Goal: Information Seeking & Learning: Check status

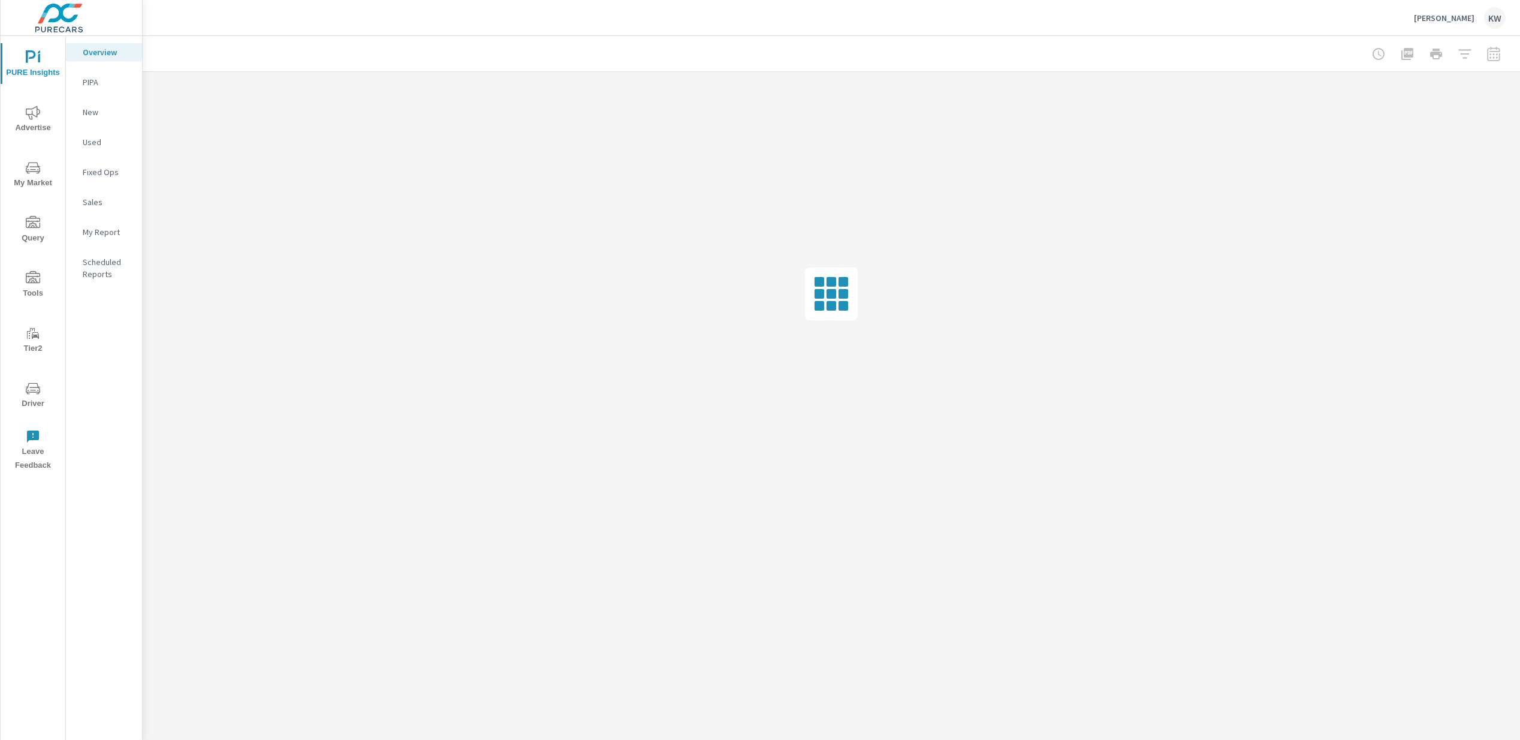
click at [37, 120] on span "Advertise" at bounding box center [33, 119] width 58 height 29
click at [101, 169] on p "Social" at bounding box center [108, 172] width 50 height 12
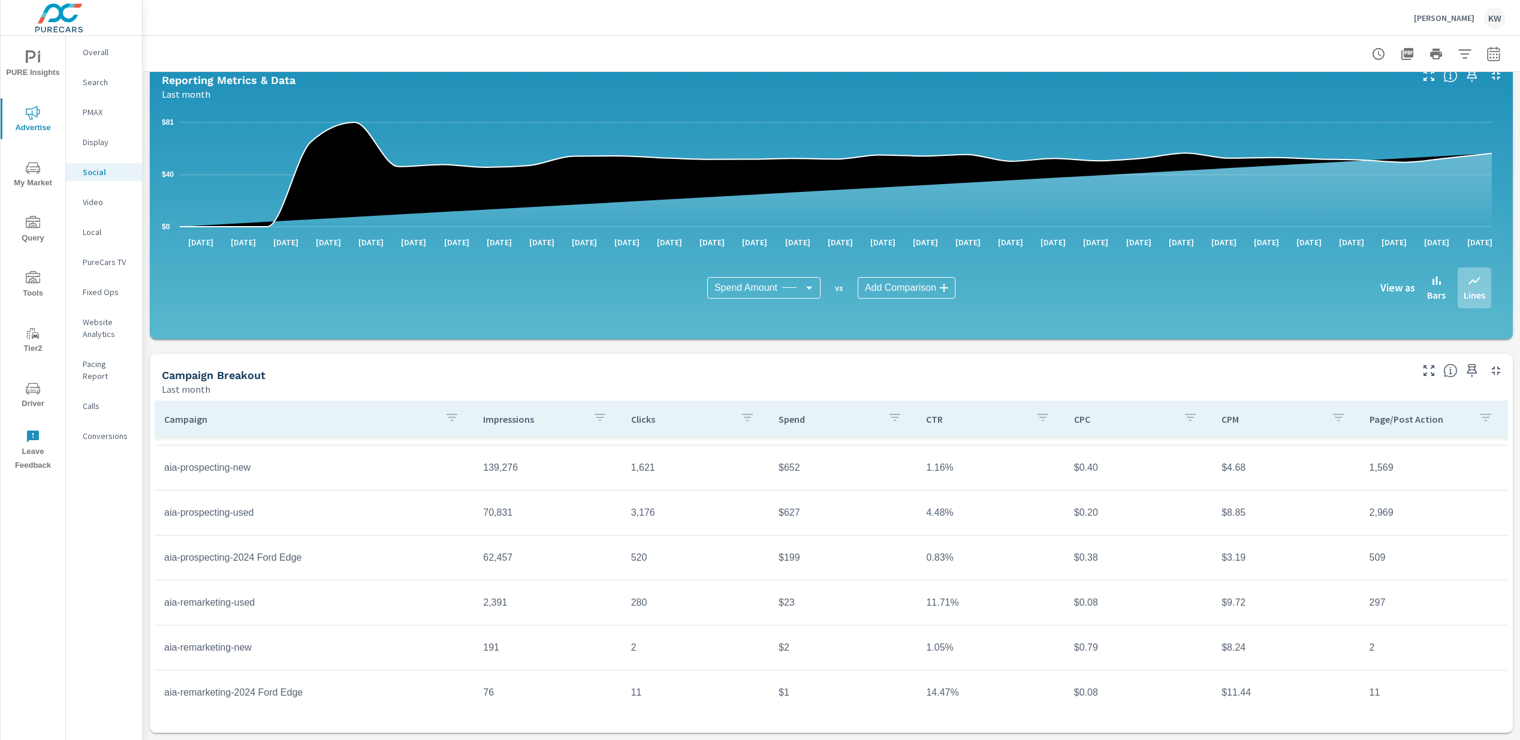
scroll to position [43, 0]
click at [1487, 55] on icon "button" at bounding box center [1494, 54] width 14 height 14
select select "Last month"
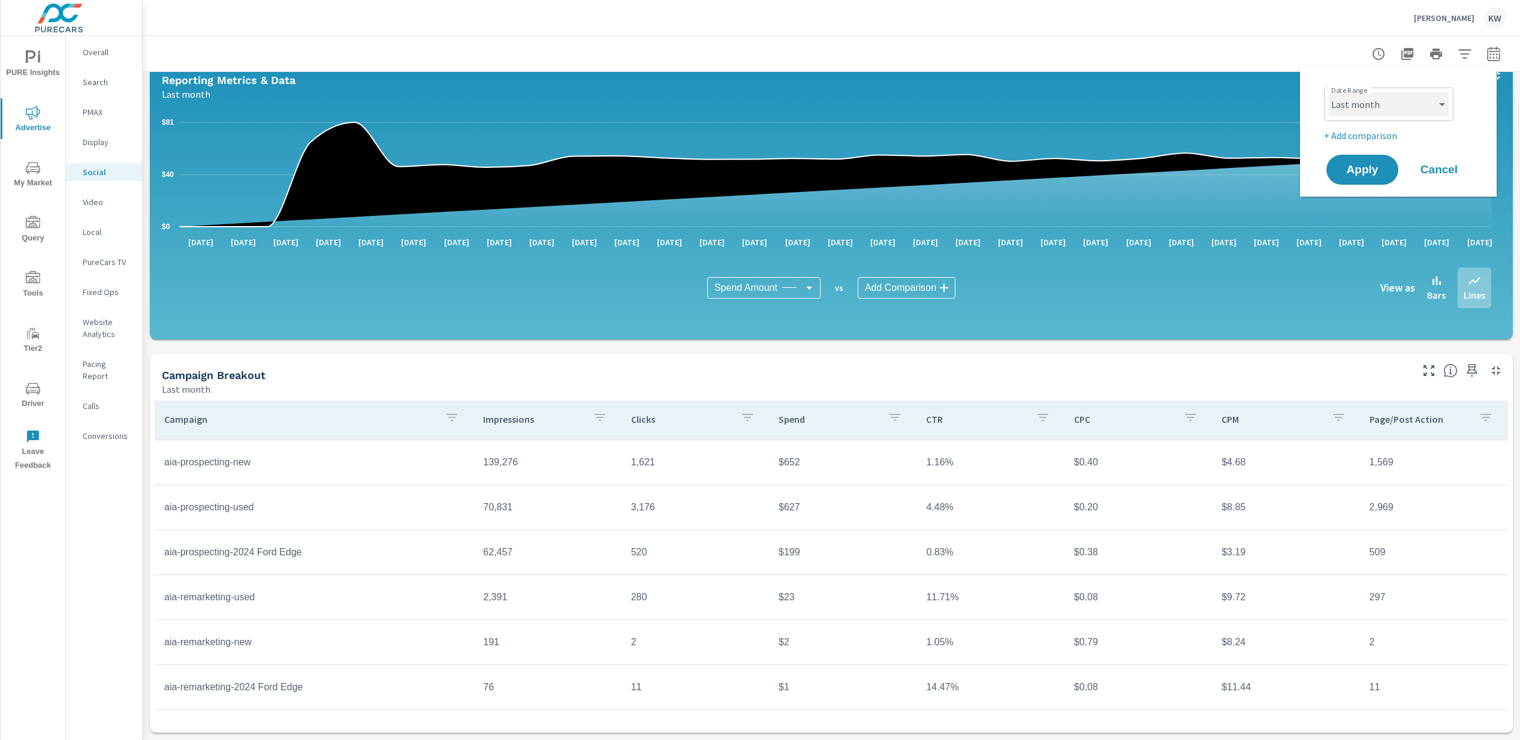
click at [1440, 104] on select "Custom [DATE] Last week Last 7 days Last 14 days Last 30 days Last 45 days Last…" at bounding box center [1389, 104] width 120 height 24
click at [138, 586] on div "Overall Search PMAX Display Social Video Local PureCars TV Fixed Ops Website An…" at bounding box center [104, 388] width 76 height 704
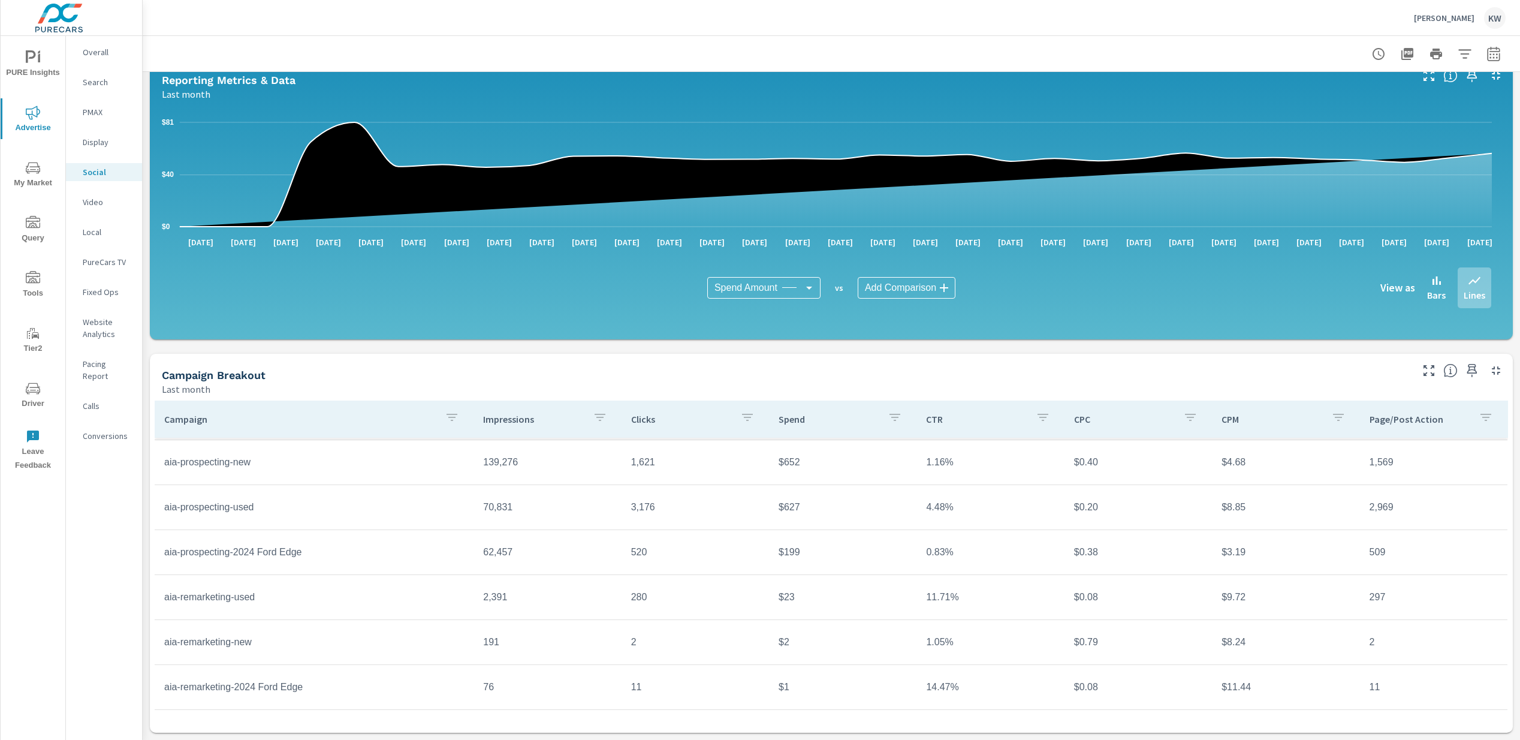
click at [258, 463] on td "aia-prospecting-new" at bounding box center [314, 462] width 319 height 30
drag, startPoint x: 264, startPoint y: 467, endPoint x: 138, endPoint y: 474, distance: 126.7
click at [161, 465] on td "aia-prospecting-new" at bounding box center [314, 462] width 319 height 30
copy td "aia-prospecting-new"
click at [409, 371] on div "Campaign Breakout" at bounding box center [786, 375] width 1248 height 14
